Goal: Task Accomplishment & Management: Manage account settings

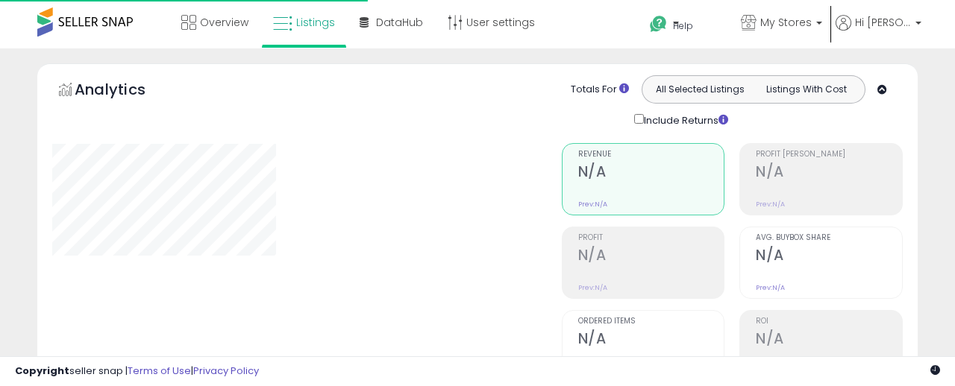
type input "*******"
select select "**"
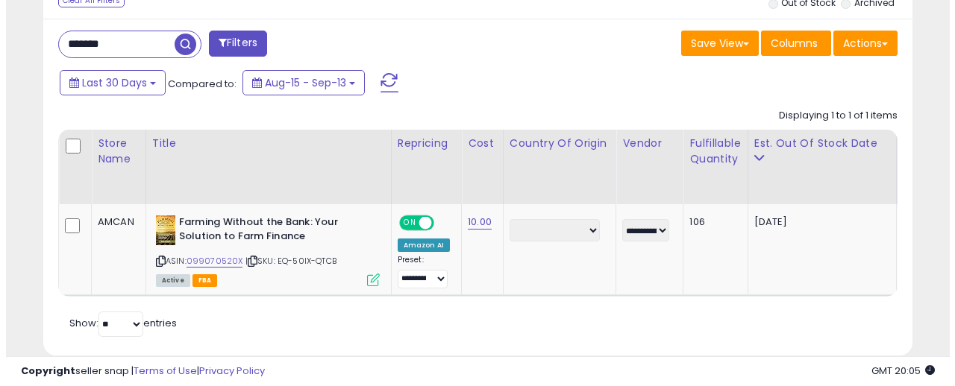
scroll to position [706, 0]
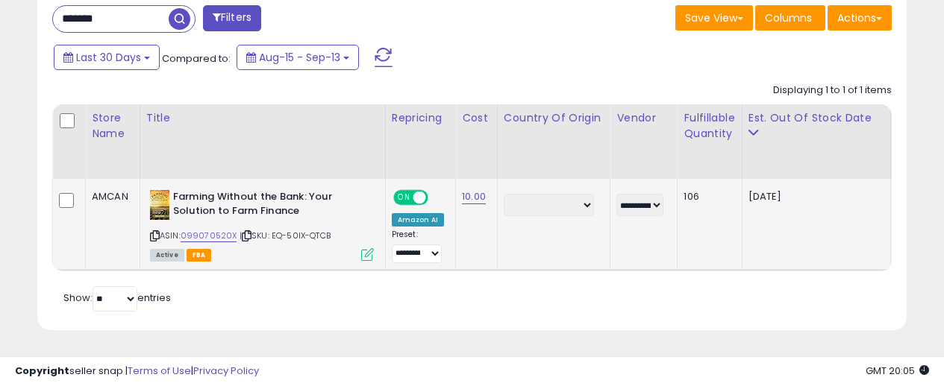
click at [370, 248] on icon at bounding box center [367, 254] width 13 height 13
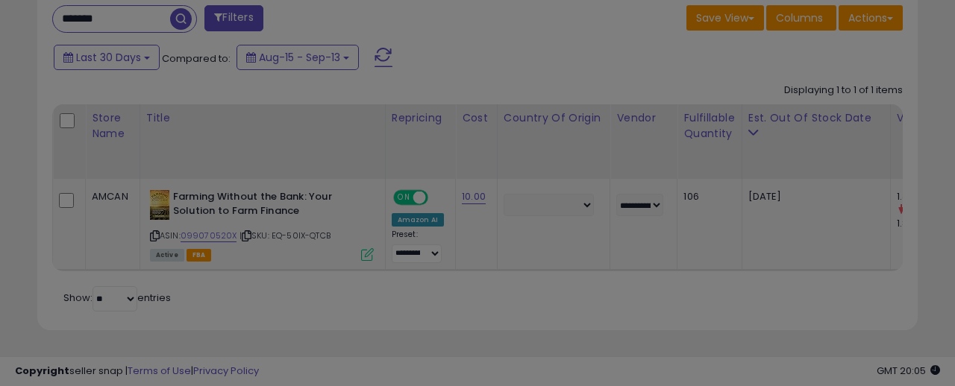
scroll to position [306, 509]
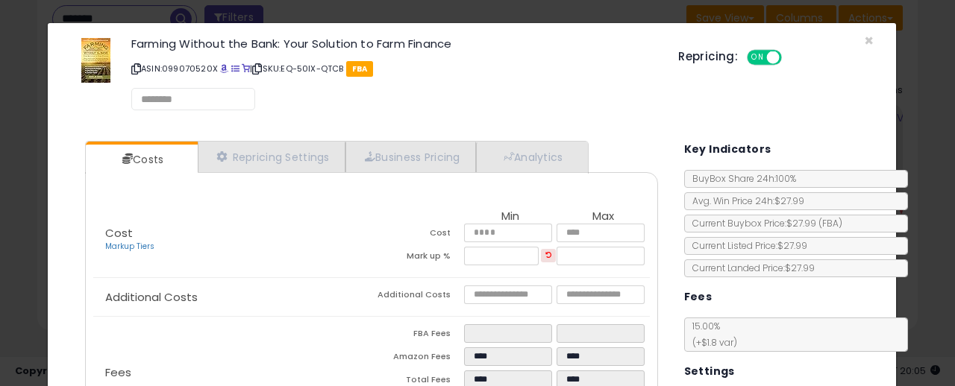
select select "*********"
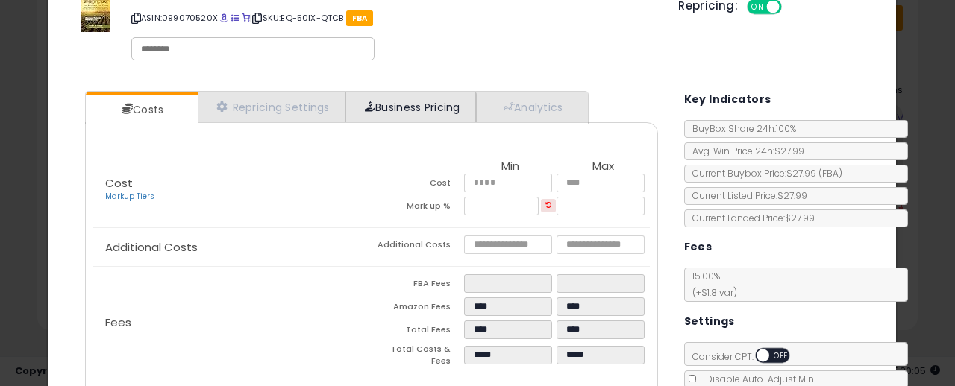
scroll to position [0, 0]
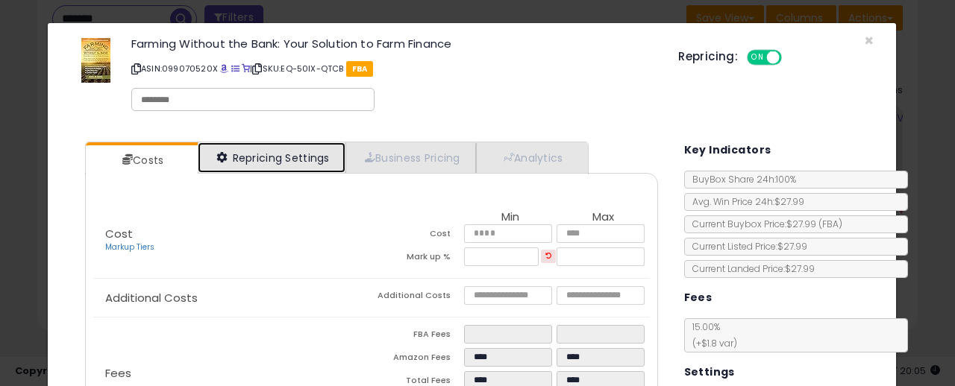
click at [304, 156] on link "Repricing Settings" at bounding box center [272, 157] width 148 height 31
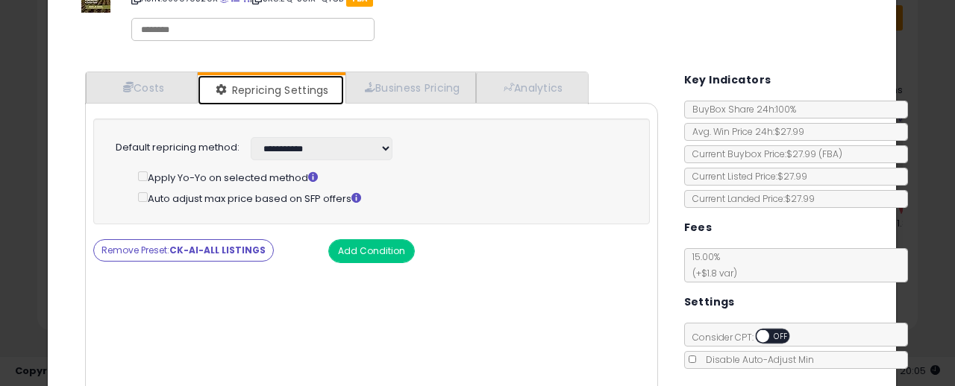
scroll to position [75, 0]
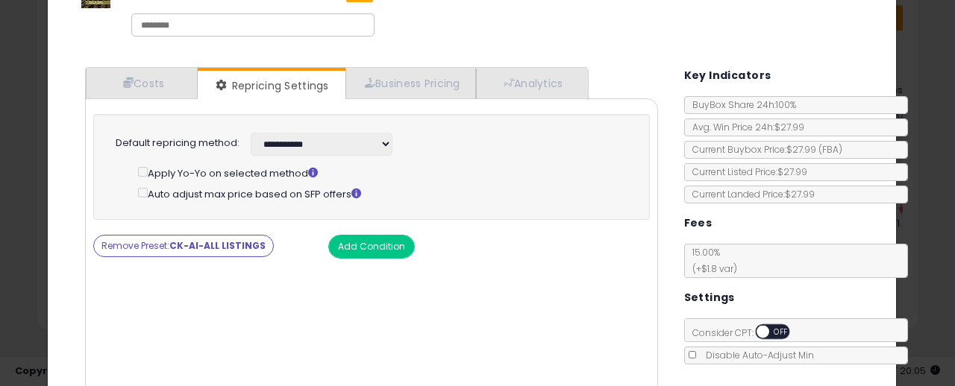
click at [154, 245] on button "Remove Preset: CK-AI-ALL LISTINGS" at bounding box center [183, 246] width 180 height 22
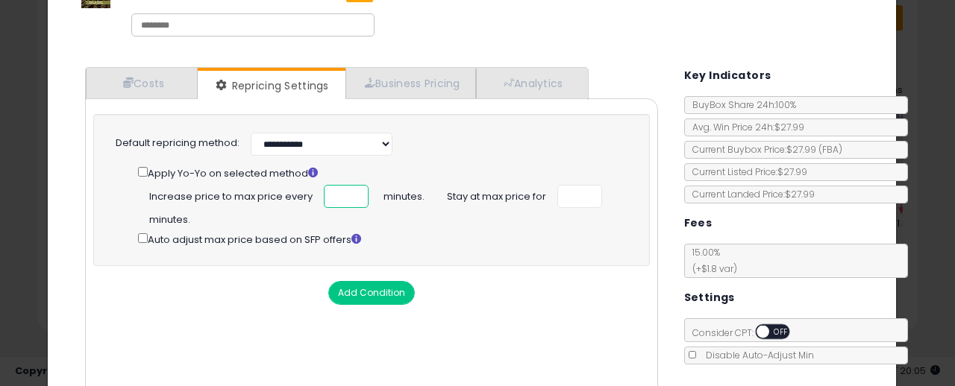
click at [331, 198] on input "number" at bounding box center [346, 196] width 45 height 23
type input "*"
click at [350, 191] on input "*" at bounding box center [346, 196] width 45 height 23
click at [335, 194] on input "*" at bounding box center [346, 196] width 45 height 23
click at [578, 189] on input "number" at bounding box center [579, 196] width 45 height 23
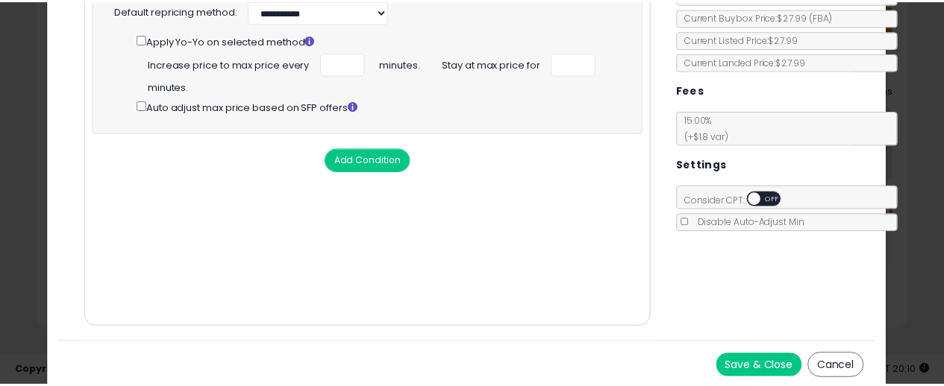
scroll to position [210, 0]
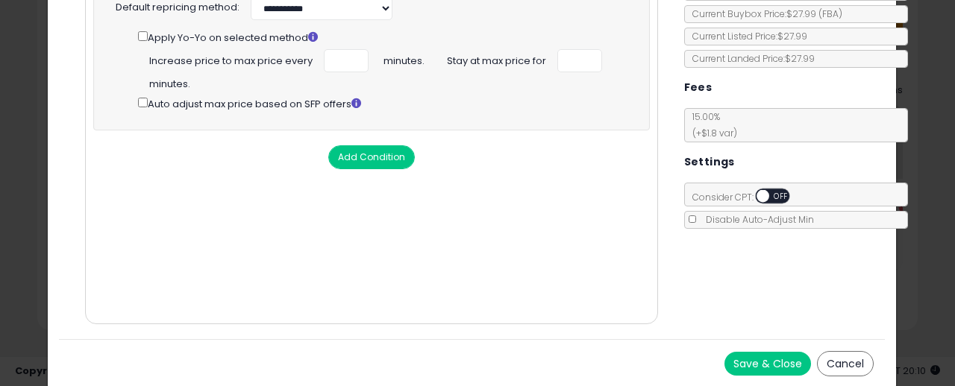
drag, startPoint x: 688, startPoint y: 321, endPoint x: 737, endPoint y: 320, distance: 48.5
click at [688, 321] on div "Costs Repricing Settings Business Pricing Analytics Cost" at bounding box center [472, 129] width 826 height 419
click at [759, 317] on div "Costs Repricing Settings Business Pricing Analytics Cost" at bounding box center [472, 129] width 826 height 419
click at [730, 313] on div "Costs Repricing Settings Business Pricing Analytics Cost" at bounding box center [472, 129] width 826 height 419
click at [762, 312] on div "Costs Repricing Settings Business Pricing Analytics Cost" at bounding box center [472, 129] width 826 height 419
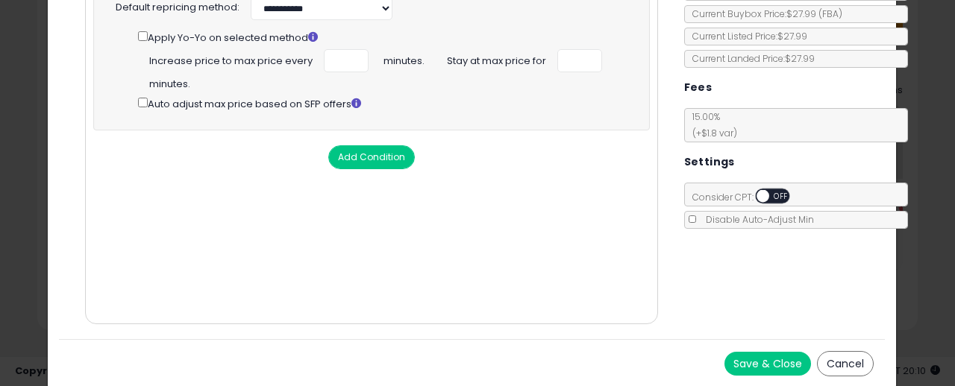
click at [841, 361] on button "Cancel" at bounding box center [845, 363] width 57 height 25
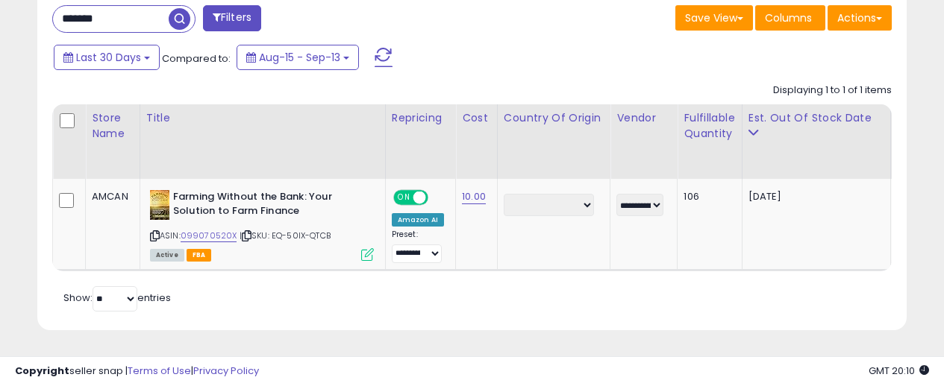
scroll to position [745559, 745362]
